Goal: Contribute content

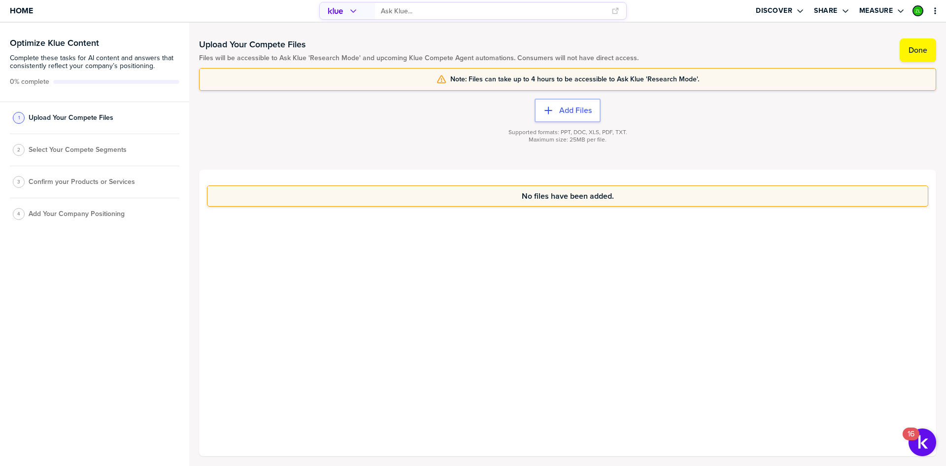
click at [461, 321] on div "No files have been added." at bounding box center [567, 313] width 737 height 286
click at [81, 117] on span "Upload Your Compete Files" at bounding box center [71, 118] width 85 height 8
click at [903, 48] on button "Done" at bounding box center [918, 50] width 36 height 24
click at [72, 149] on span "Select Your Compete Segments" at bounding box center [78, 153] width 98 height 8
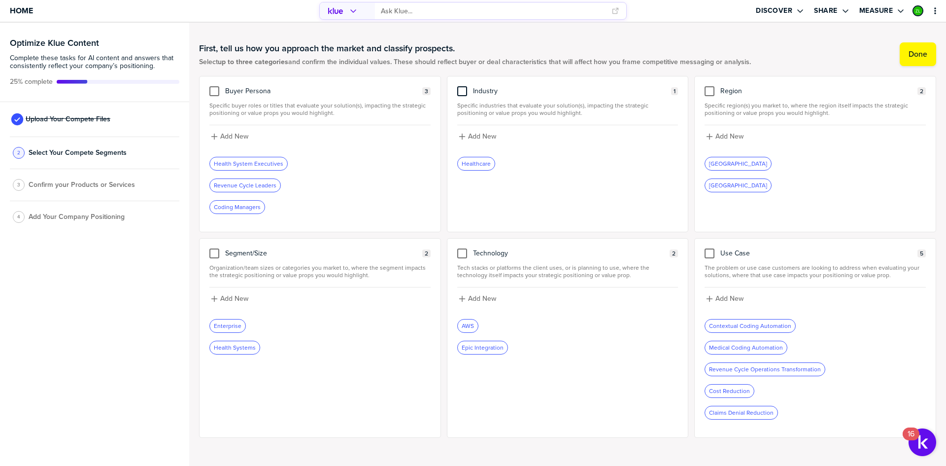
click at [459, 90] on div at bounding box center [462, 91] width 10 height 10
click at [462, 86] on input "checkbox" at bounding box center [462, 86] width 0 height 0
click at [501, 46] on h1 "First, tell us how you approach the market and classify prospects." at bounding box center [475, 48] width 552 height 12
click at [924, 53] on button "Done" at bounding box center [918, 54] width 36 height 24
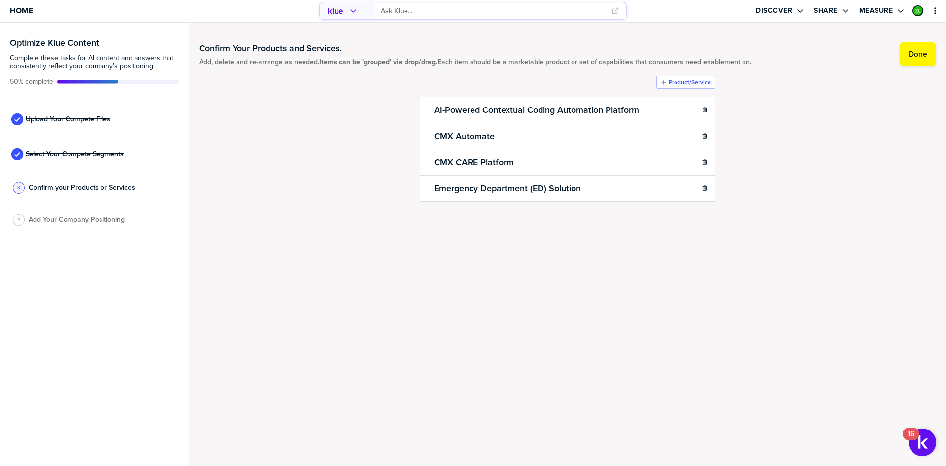
click at [63, 214] on div "4 Add Your Company Positioning" at bounding box center [95, 220] width 170 height 32
click at [63, 224] on span "Add Your Company Positioning" at bounding box center [77, 220] width 96 height 8
click at [905, 51] on button "Done" at bounding box center [918, 54] width 36 height 24
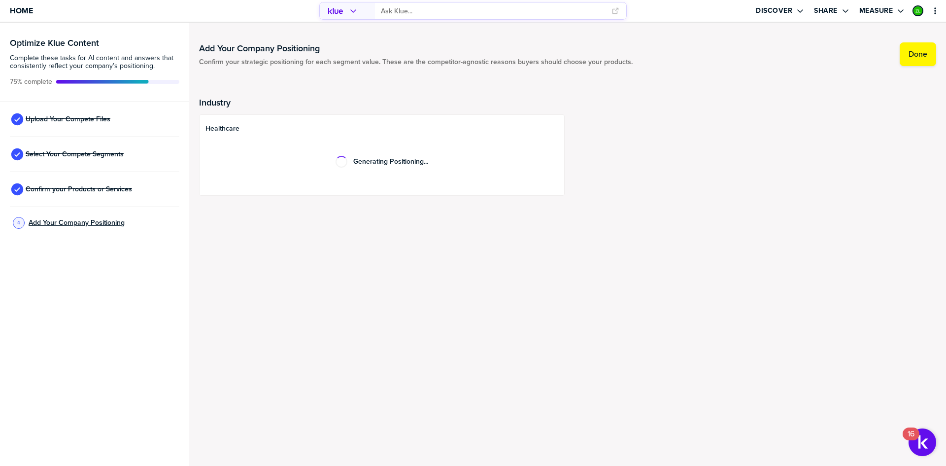
click at [73, 224] on span "Add Your Company Positioning" at bounding box center [77, 223] width 96 height 8
click at [25, 8] on span "Home" at bounding box center [21, 10] width 23 height 8
